Goal: Task Accomplishment & Management: Use online tool/utility

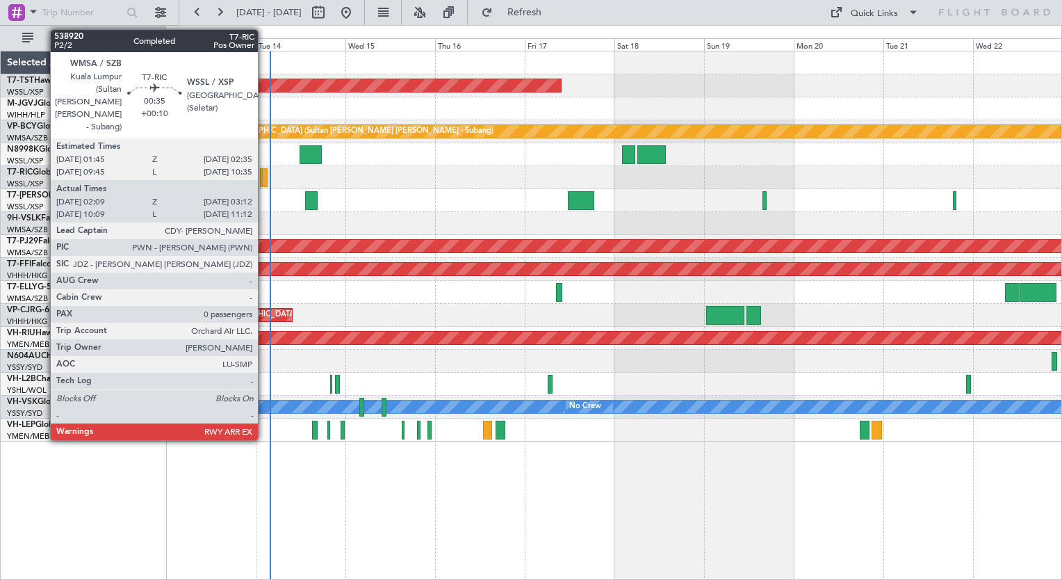
click at [264, 179] on div at bounding box center [265, 177] width 4 height 19
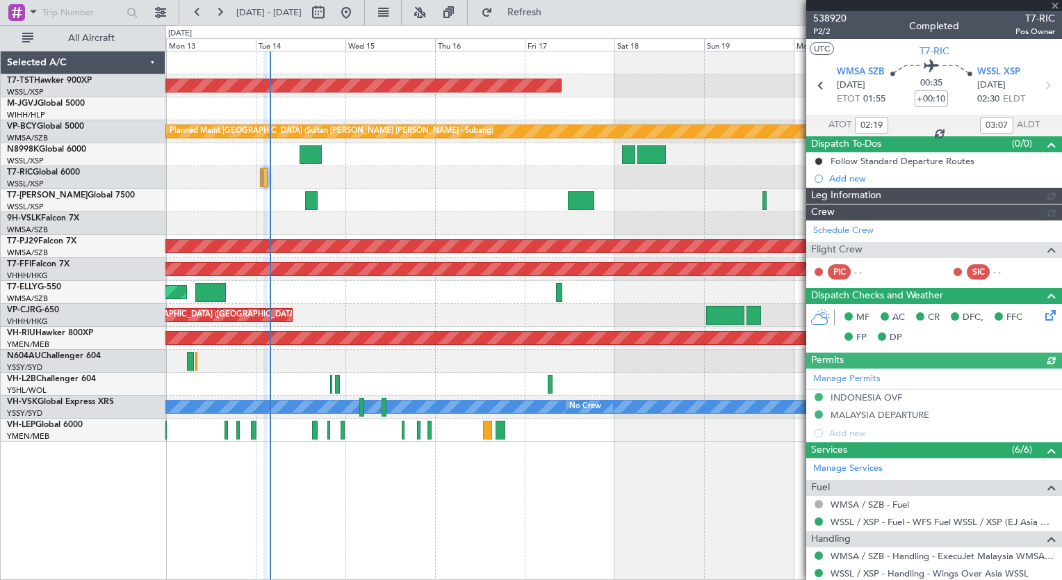
type input "[PERSON_NAME] (BTA)"
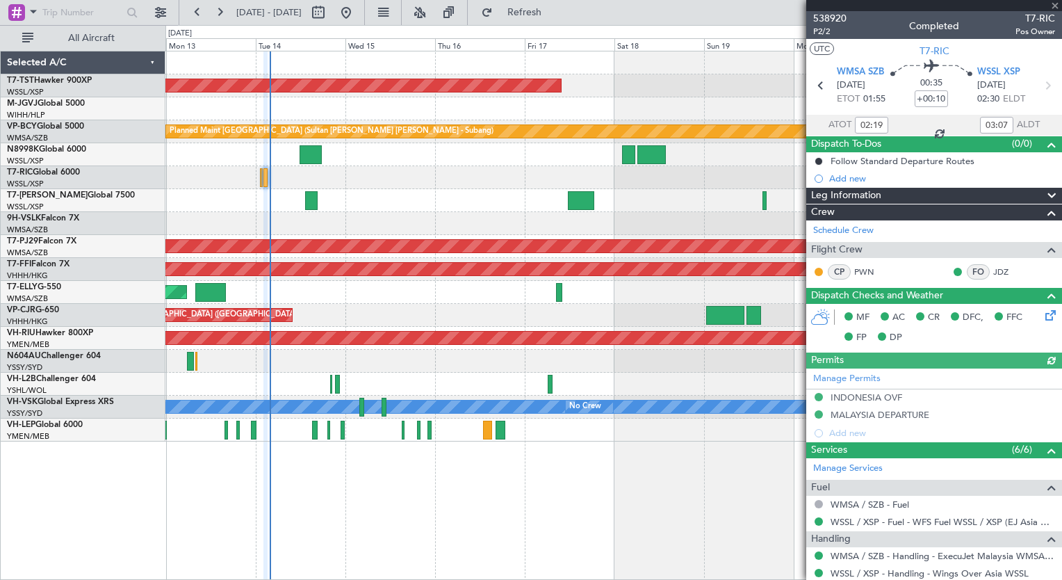
type input "10:19"
type input "11:07"
type input "02:19"
type input "03:07"
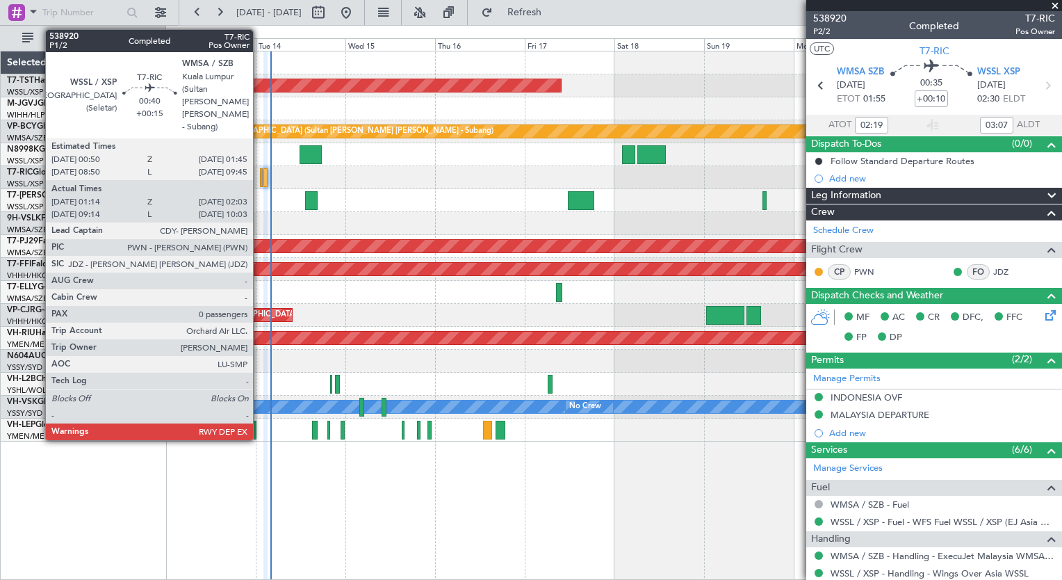
click at [260, 177] on div at bounding box center [261, 177] width 3 height 19
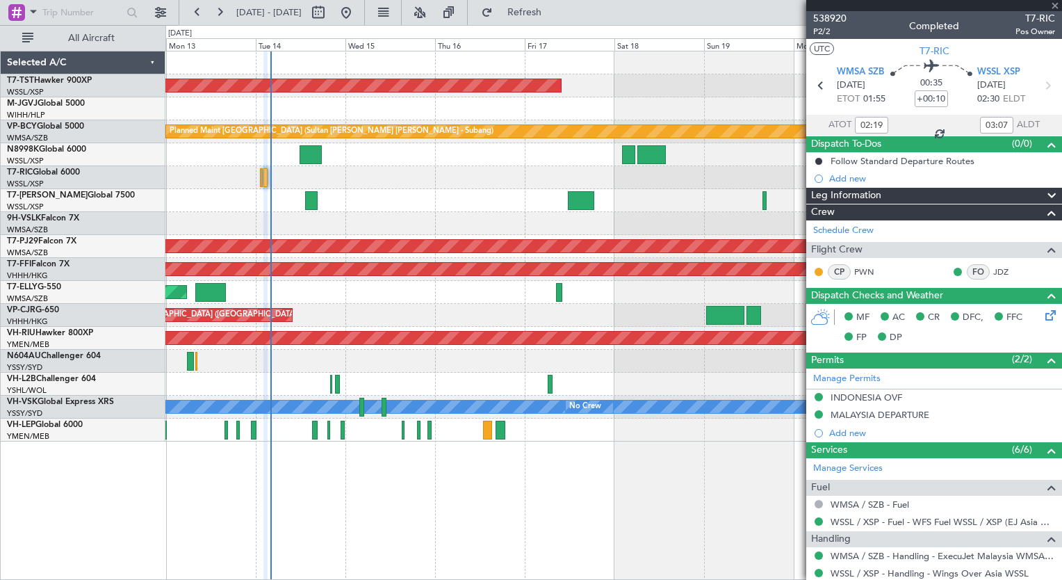
type input "+00:15"
type input "01:24"
type input "01:58"
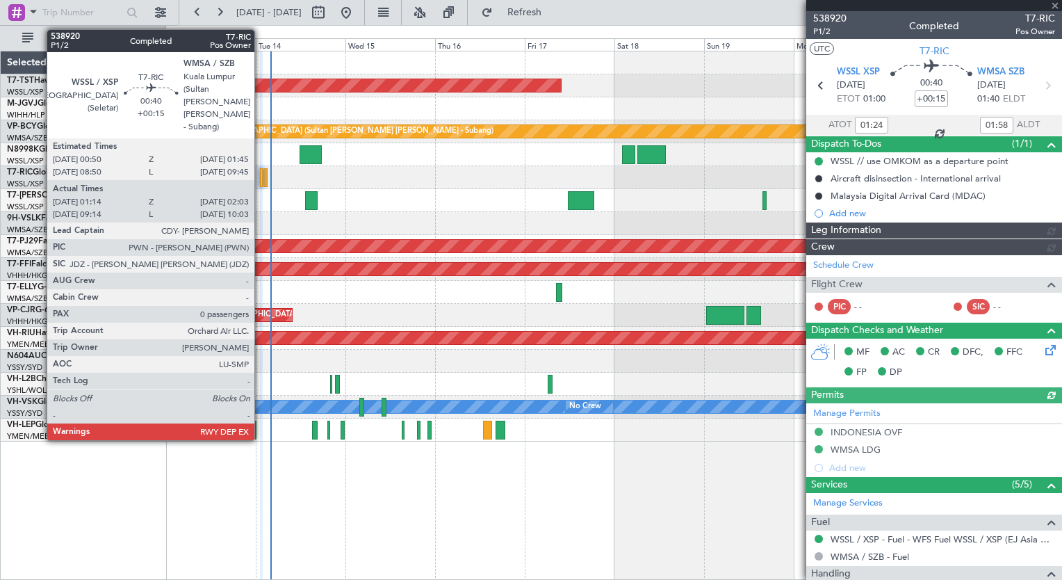
type input "[PERSON_NAME] (BTA)"
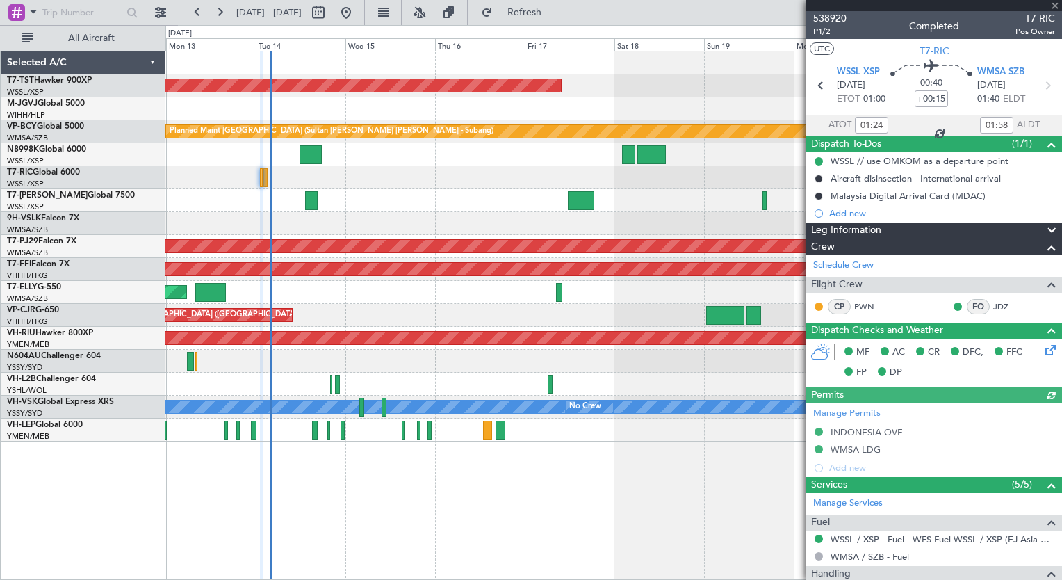
type input "09:24"
type input "09:58"
type input "01:24"
type input "01:58"
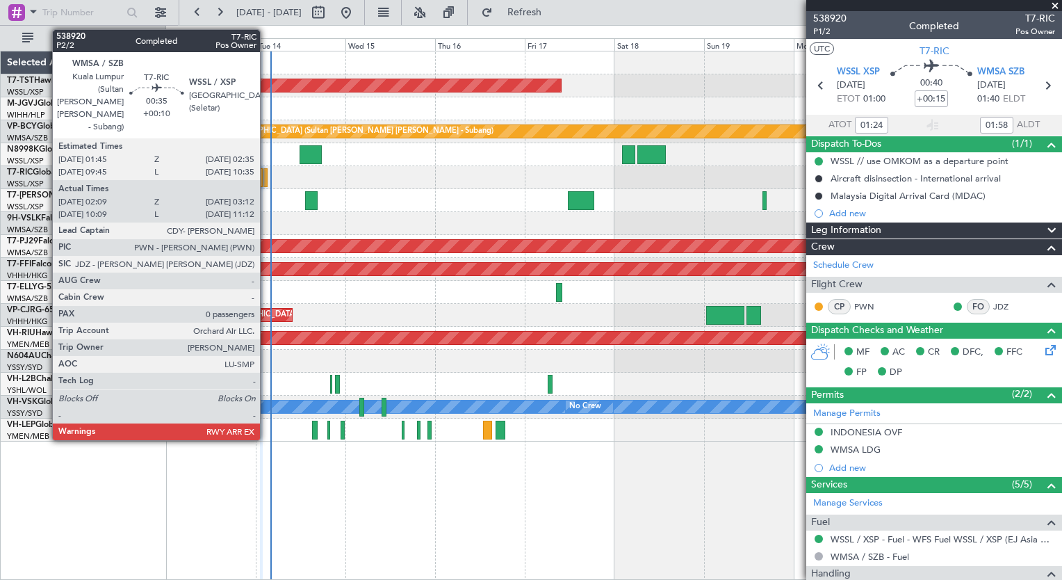
click at [266, 182] on div at bounding box center [265, 177] width 4 height 19
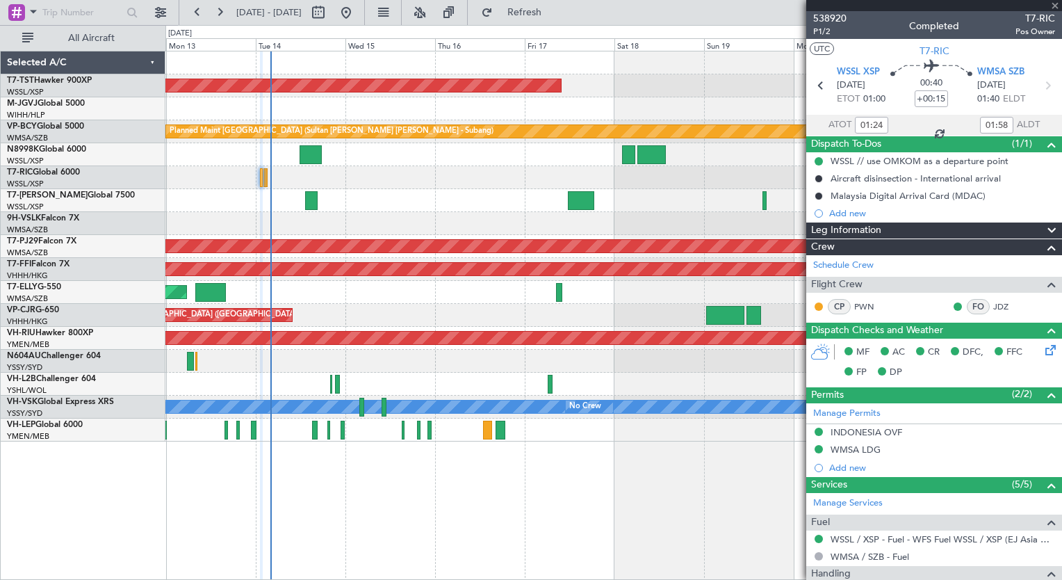
type input "09:24"
type input "09:58"
type input "+00:10"
type input "10:19"
type input "11:07"
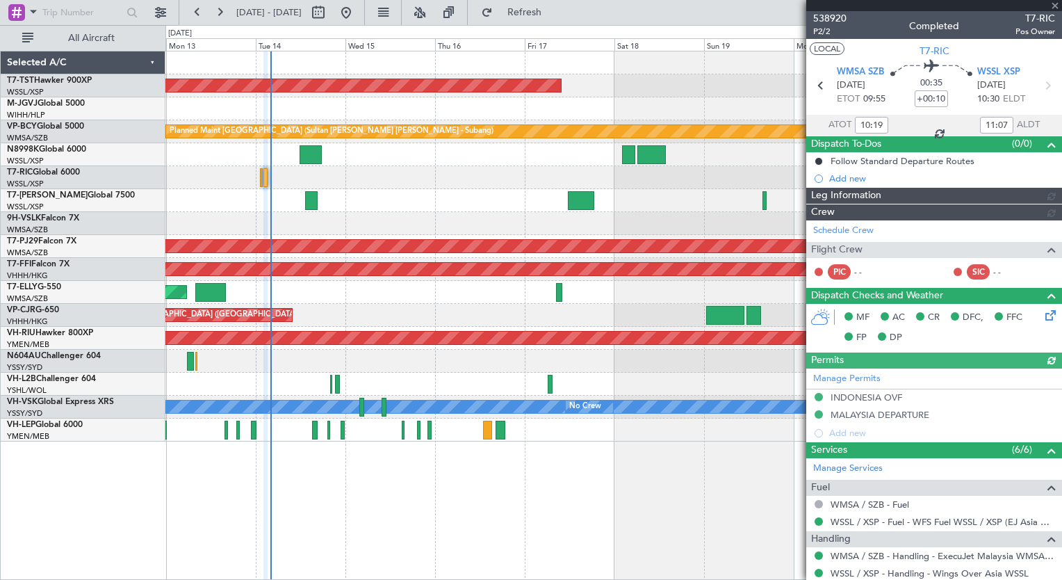
type input "[PERSON_NAME] (BTA)"
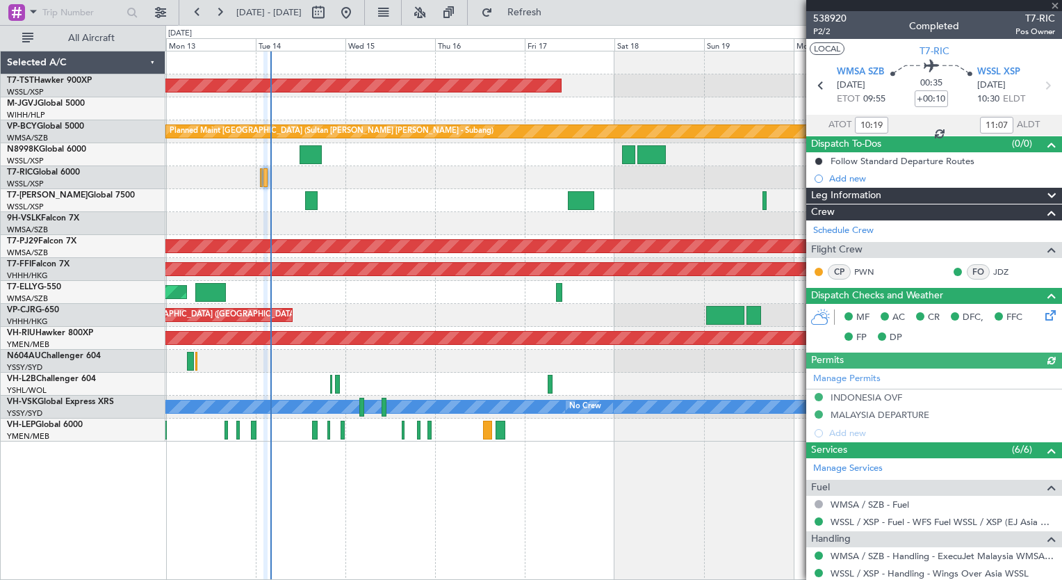
type input "02:19"
type input "03:07"
type input "[PERSON_NAME] (BTA)"
click at [406, 181] on div at bounding box center [613, 177] width 896 height 23
type input "10:19"
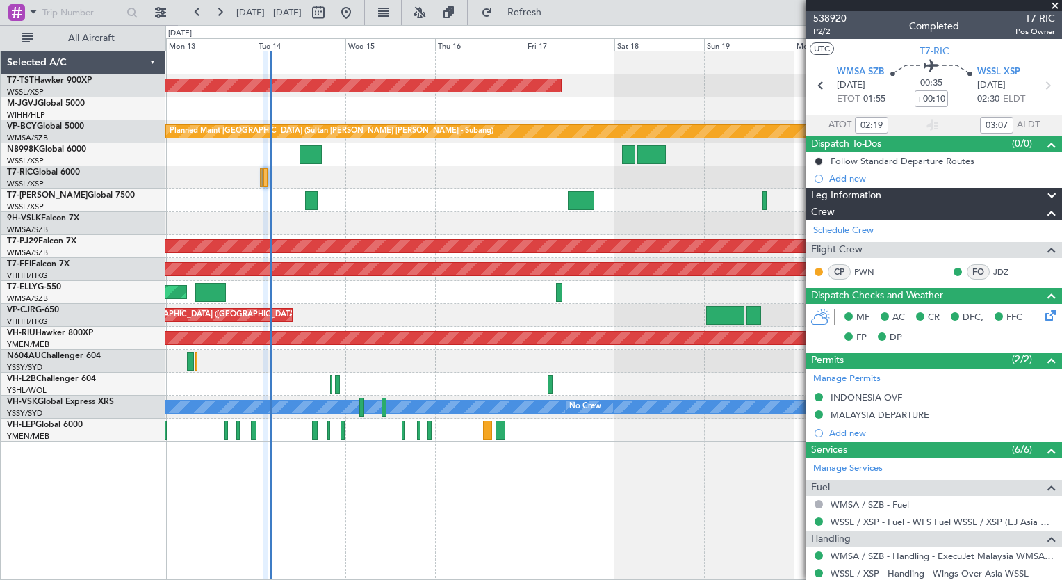
type input "11:07"
type input "02:19"
type input "03:07"
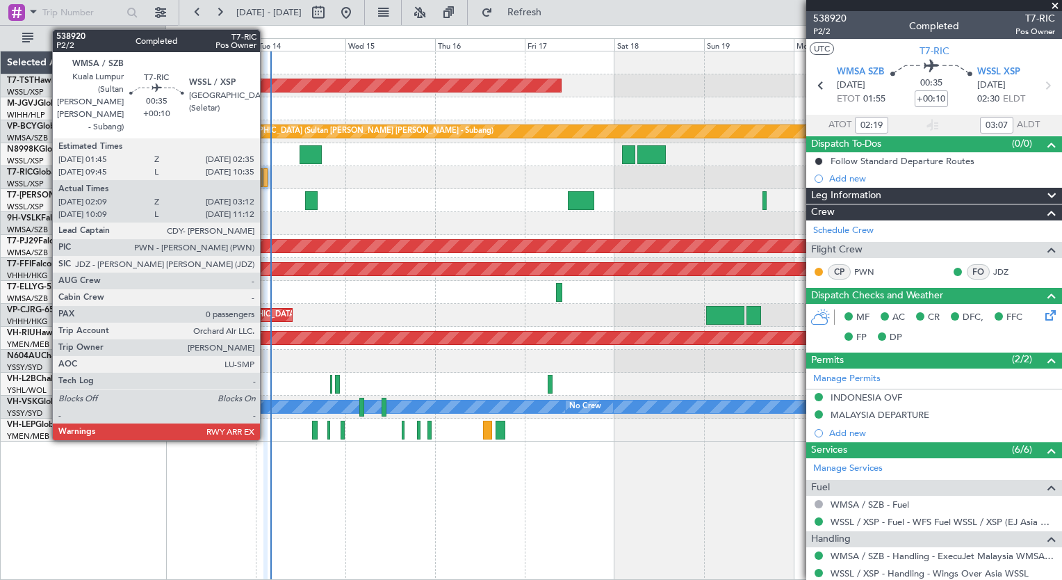
click at [266, 182] on div at bounding box center [265, 177] width 4 height 19
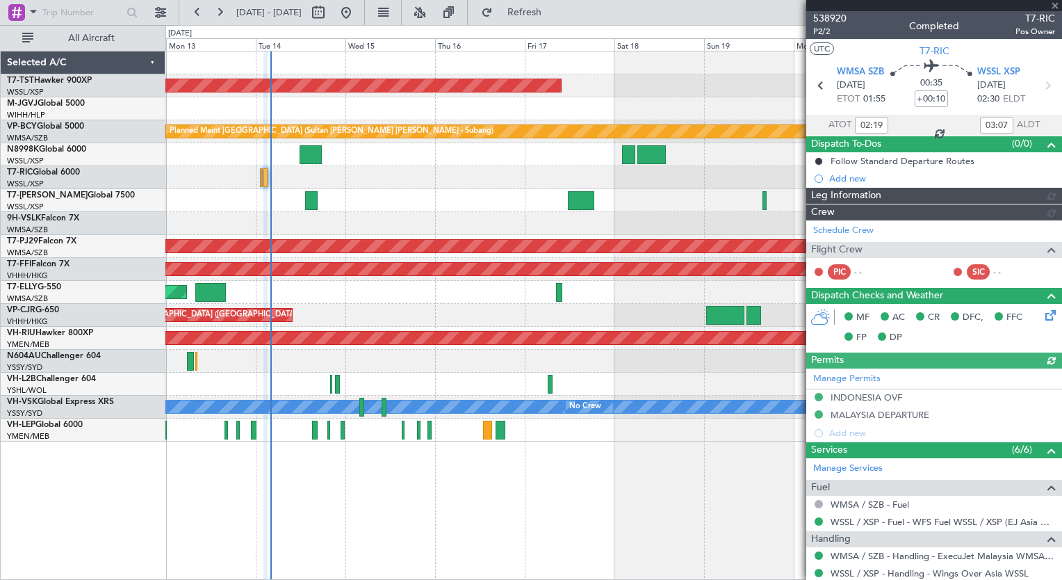
type input "[PERSON_NAME] (BTA)"
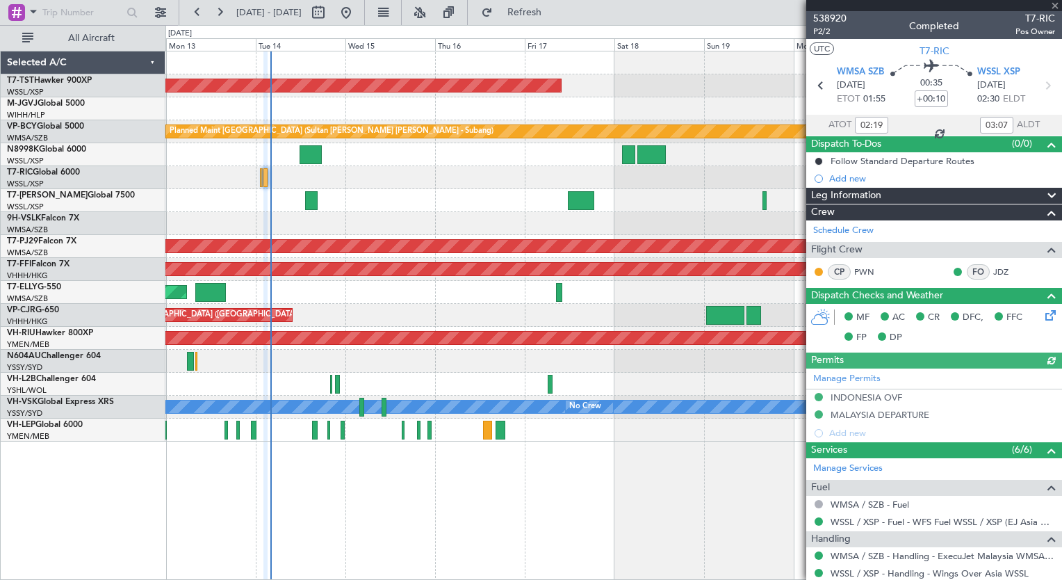
click at [265, 181] on div at bounding box center [265, 177] width 4 height 19
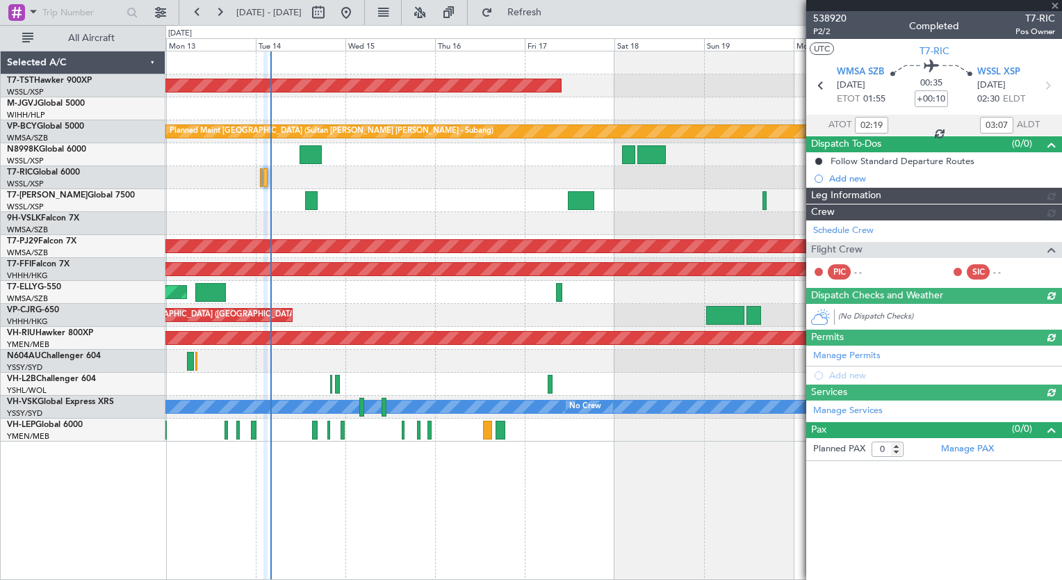
type input "10:19"
type input "11:07"
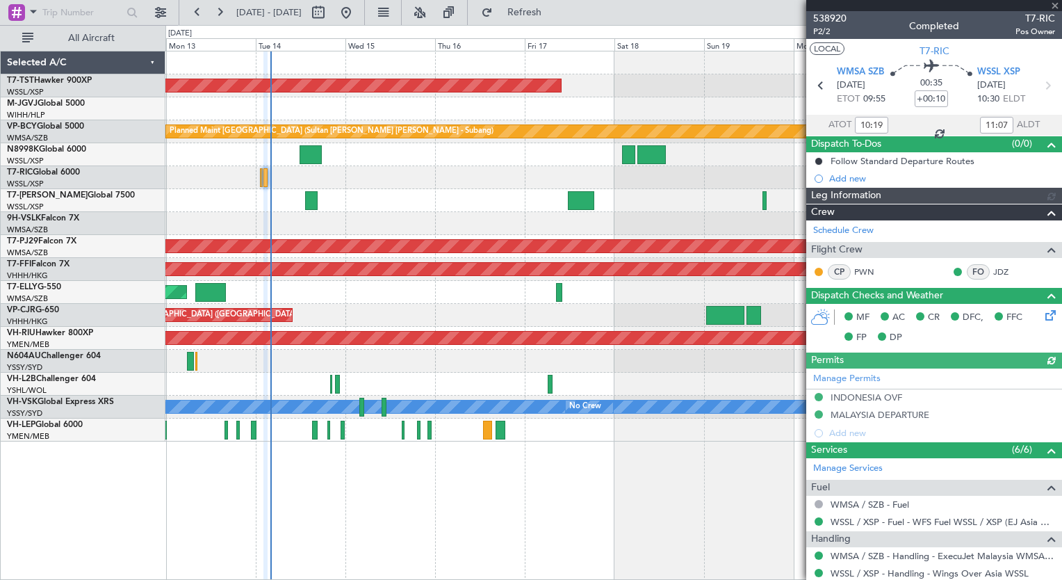
type input "[PERSON_NAME] (BTA)"
type input "02:19"
type input "03:07"
type input "10:19"
type input "11:07"
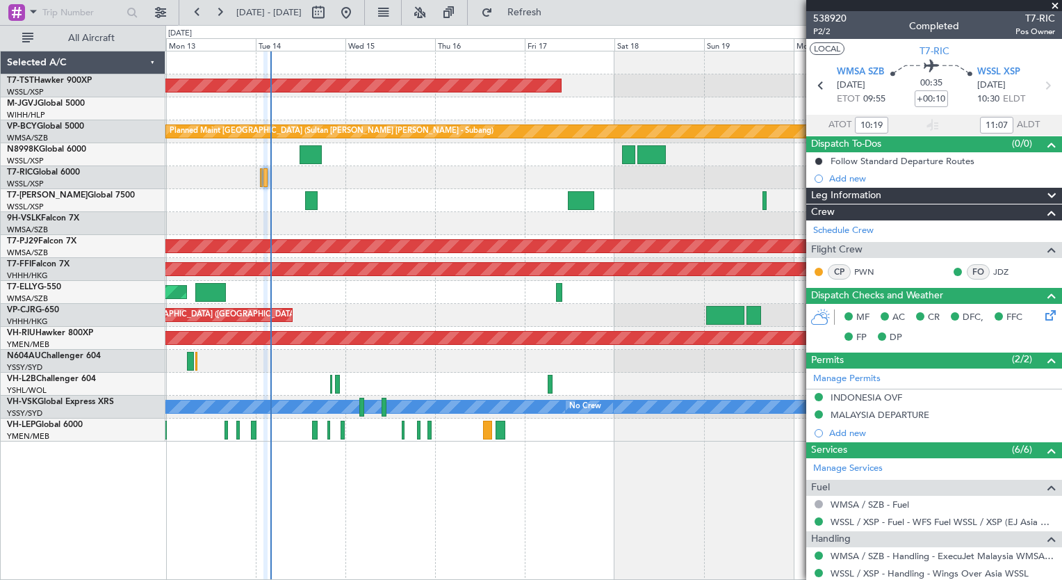
type input "02:19"
type input "03:07"
type input "10:19"
type input "11:07"
type input "02:19"
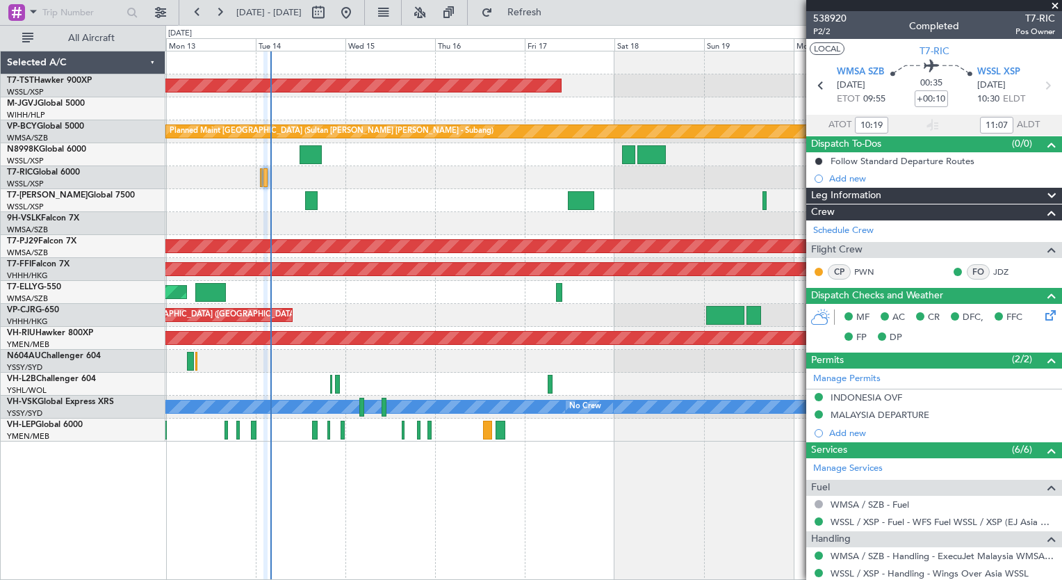
type input "03:07"
type input "10:19"
type input "11:07"
type input "02:19"
type input "03:07"
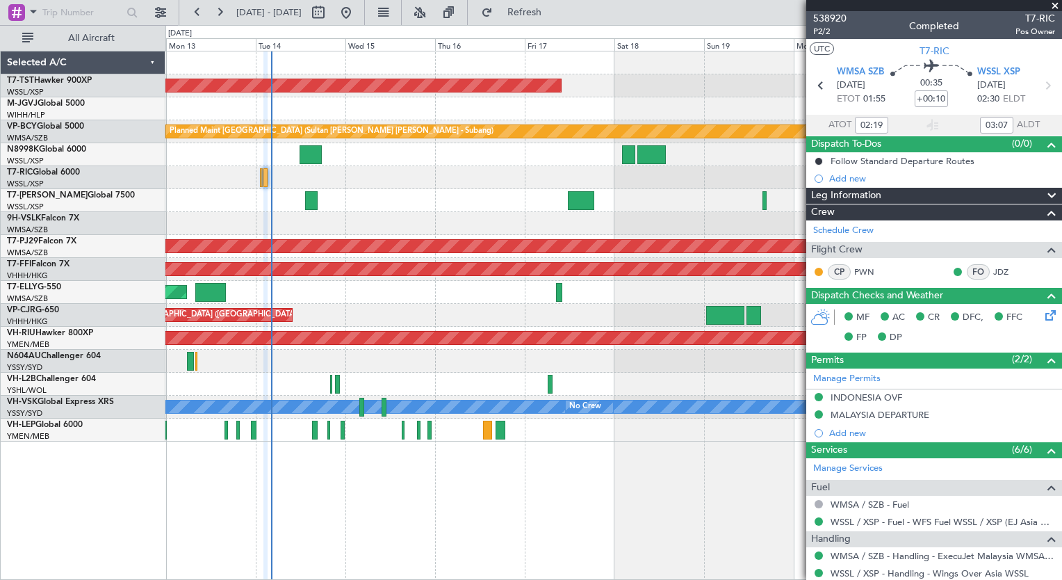
type input "[PERSON_NAME] (BTA)"
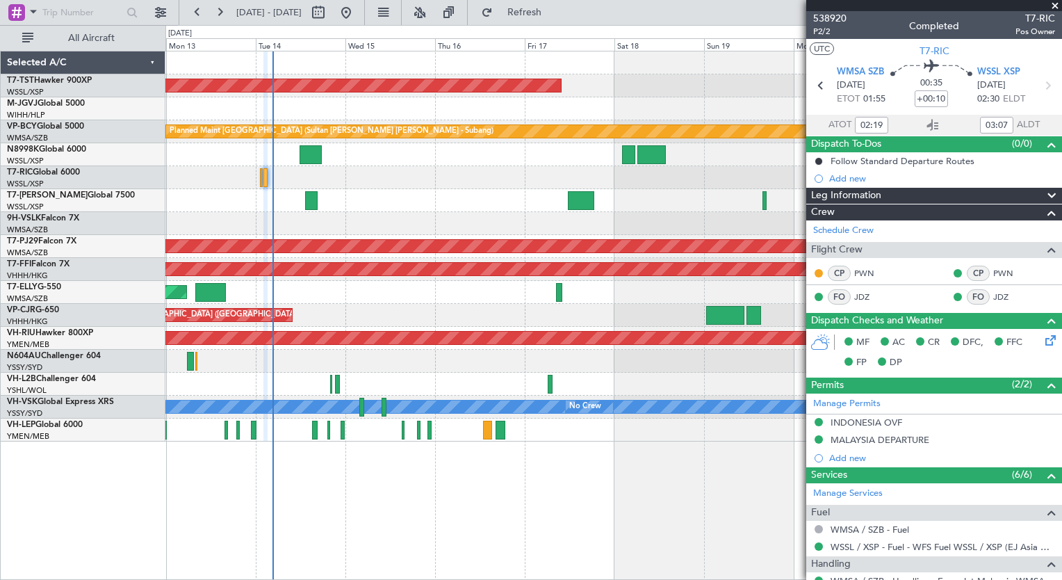
type input "[PERSON_NAME] (BTA)"
